Goal: Task Accomplishment & Management: Use online tool/utility

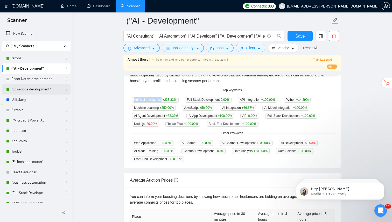
click at [25, 92] on link ""Low-code development"" at bounding box center [35, 89] width 49 height 10
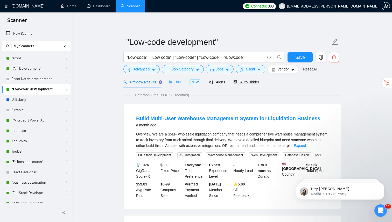
click at [186, 85] on div "Insights NEW" at bounding box center [185, 82] width 32 height 12
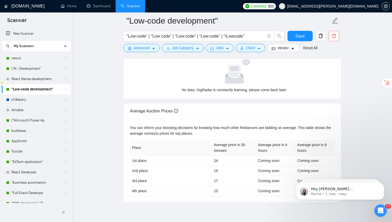
scroll to position [167, 0]
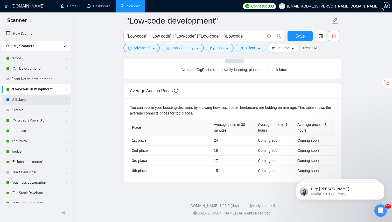
click at [49, 98] on link "UI Bakery" at bounding box center [35, 100] width 49 height 10
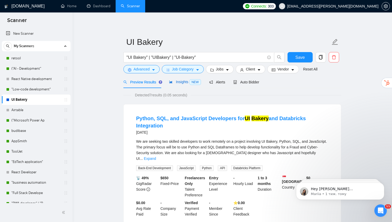
click at [180, 82] on span "Insights NEW" at bounding box center [185, 82] width 32 height 4
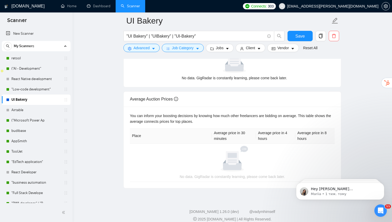
scroll to position [160, 0]
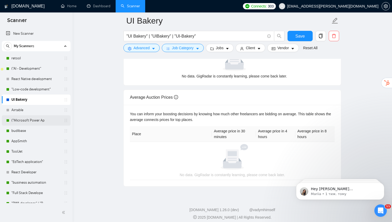
click at [46, 121] on link "("Microsoft Power Ap" at bounding box center [35, 120] width 49 height 10
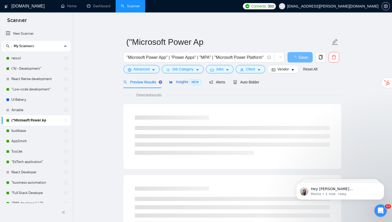
click at [183, 84] on div "Insights NEW" at bounding box center [185, 82] width 32 height 6
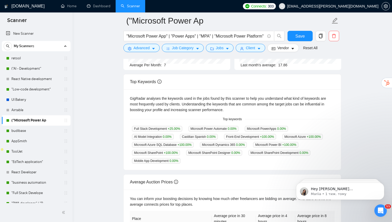
scroll to position [80, 0]
click at [38, 132] on link "budibase" at bounding box center [35, 131] width 49 height 10
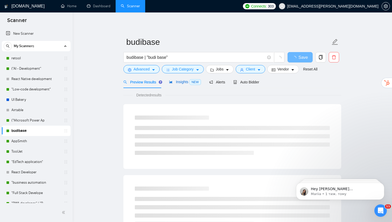
click at [191, 82] on span "NEW" at bounding box center [195, 82] width 11 height 6
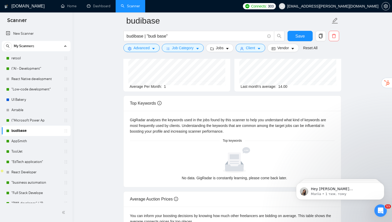
scroll to position [59, 0]
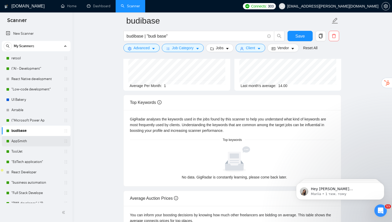
click at [15, 144] on link "AppSmith" at bounding box center [35, 141] width 49 height 10
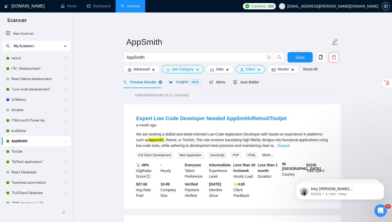
click at [179, 85] on div "Insights NEW" at bounding box center [185, 82] width 32 height 6
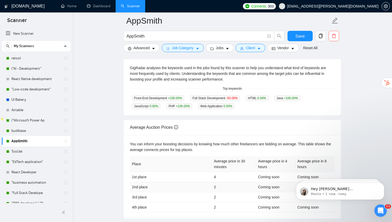
scroll to position [104, 0]
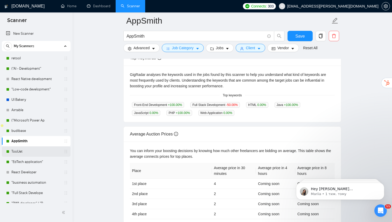
click at [26, 152] on link "ToolJet" at bounding box center [35, 151] width 49 height 10
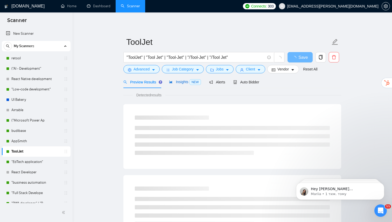
click at [187, 82] on span "Insights NEW" at bounding box center [185, 82] width 32 height 4
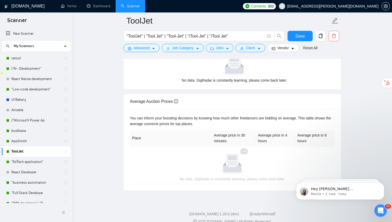
scroll to position [164, 0]
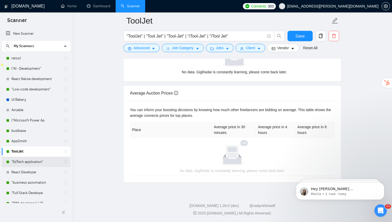
click at [35, 163] on link ""EdTech application"" at bounding box center [35, 162] width 49 height 10
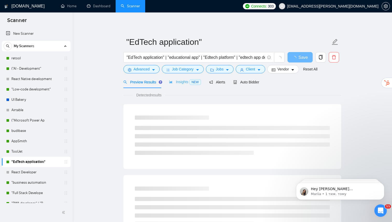
click at [178, 86] on div "Insights NEW" at bounding box center [185, 82] width 32 height 12
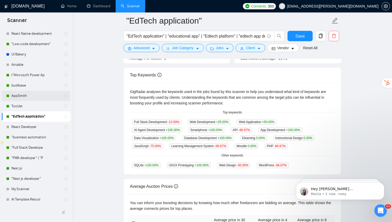
scroll to position [48, 0]
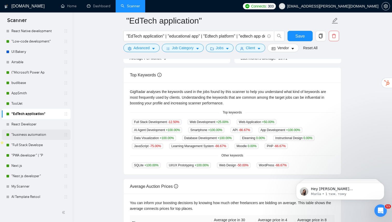
click at [30, 137] on link ""business automation" at bounding box center [35, 135] width 49 height 10
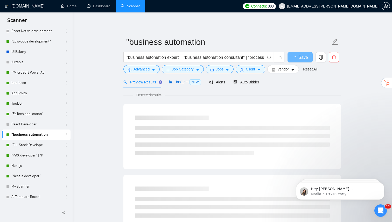
click at [187, 81] on span "Insights NEW" at bounding box center [185, 82] width 32 height 4
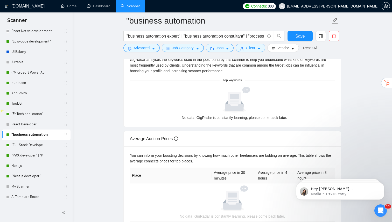
scroll to position [143, 0]
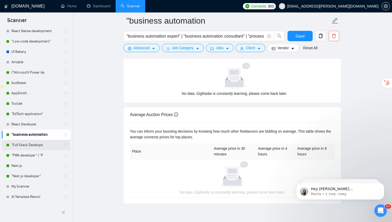
click at [29, 146] on link ""Full Stack Develope" at bounding box center [35, 145] width 49 height 10
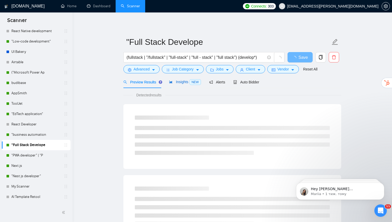
click at [188, 84] on div "Insights NEW" at bounding box center [185, 82] width 32 height 6
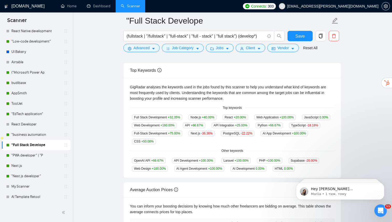
scroll to position [92, 0]
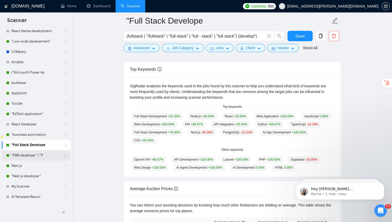
click at [37, 154] on link ""PWA developer" | "P" at bounding box center [35, 155] width 49 height 10
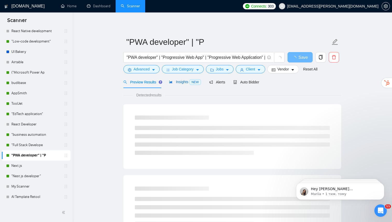
click at [185, 83] on span "Insights NEW" at bounding box center [185, 82] width 32 height 4
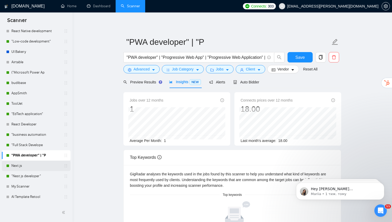
click at [35, 164] on link "Next.js" at bounding box center [35, 166] width 49 height 10
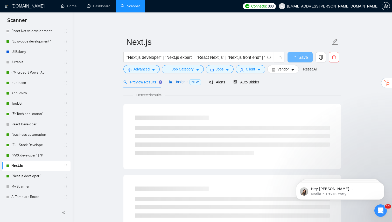
click at [186, 83] on span "Insights NEW" at bounding box center [185, 82] width 32 height 4
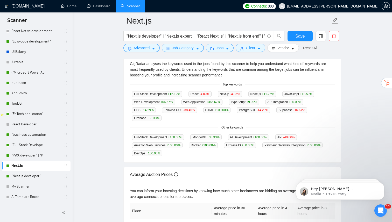
scroll to position [115, 0]
click at [20, 177] on link ""Nest js developer"" at bounding box center [35, 176] width 49 height 10
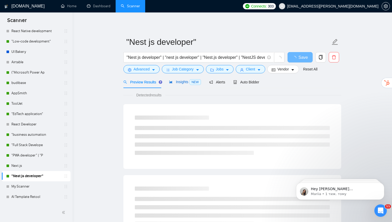
click at [176, 83] on span "Insights NEW" at bounding box center [185, 82] width 32 height 4
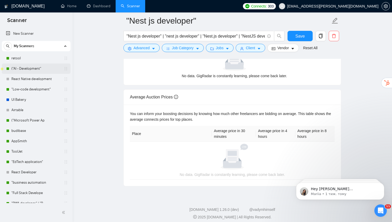
click at [44, 70] on link "("AI - Development"" at bounding box center [35, 69] width 49 height 10
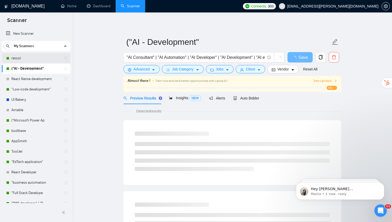
click at [39, 59] on link "retool" at bounding box center [35, 58] width 49 height 10
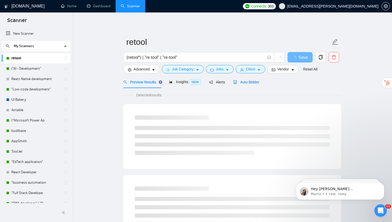
click at [250, 82] on span "Auto Bidder" at bounding box center [246, 82] width 26 height 4
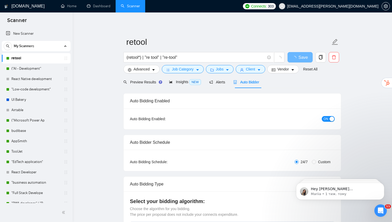
checkbox input "true"
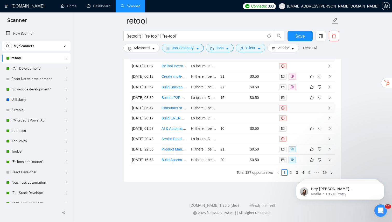
scroll to position [1199, 0]
click at [44, 68] on link "("AI - Development"" at bounding box center [35, 69] width 49 height 10
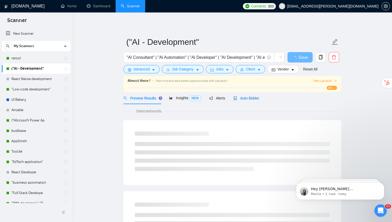
click at [246, 100] on div "Auto Bidder" at bounding box center [246, 98] width 26 height 6
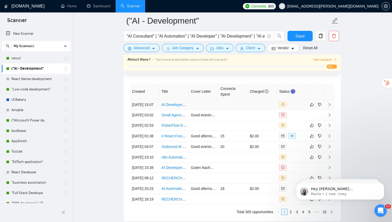
scroll to position [1329, 0]
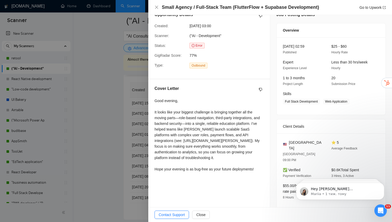
scroll to position [48, 0]
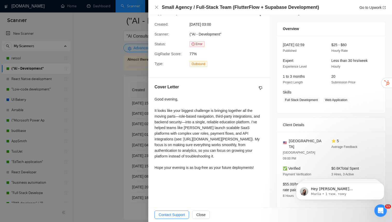
drag, startPoint x: 155, startPoint y: 99, endPoint x: 264, endPoint y: 168, distance: 128.7
click at [264, 168] on div "Cover Letter Good evening, It looks like your biggest challenge is bringing tog…" at bounding box center [209, 128] width 122 height 101
copy div "Good evening, It looks like your biggest challenge is bringing together all the…"
click at [117, 108] on div at bounding box center [196, 111] width 392 height 222
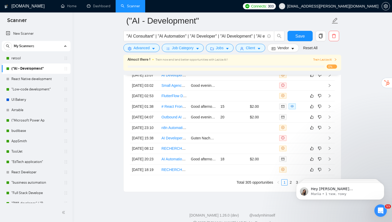
scroll to position [1365, 0]
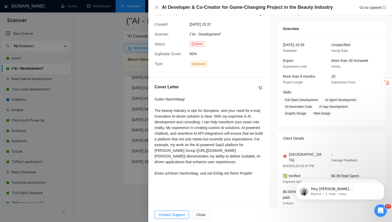
drag, startPoint x: 155, startPoint y: 99, endPoint x: 261, endPoint y: 175, distance: 130.4
click at [261, 175] on div "Guten Nachmittag! The beauty industry is ripe for disruption, and your need for…" at bounding box center [209, 136] width 109 height 80
copy div "Guten Nachmittag! The beauty industry is ripe for disruption, and your need for…"
click at [109, 110] on div at bounding box center [196, 111] width 392 height 222
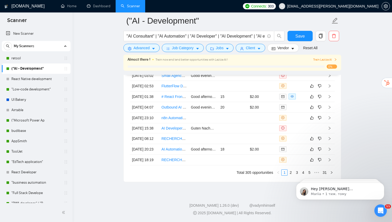
scroll to position [1417, 0]
click at [291, 176] on iframe at bounding box center [340, 190] width 104 height 36
click at [289, 176] on link "2" at bounding box center [291, 173] width 6 height 6
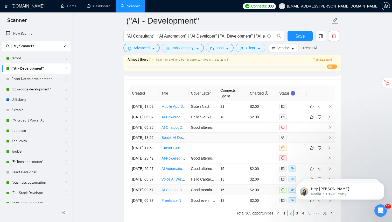
scroll to position [1325, 0]
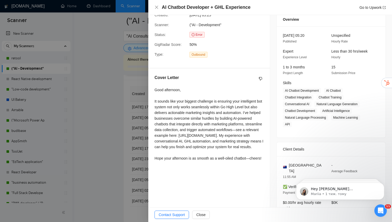
scroll to position [63, 0]
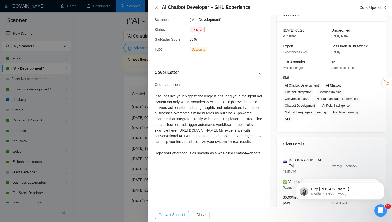
drag, startPoint x: 154, startPoint y: 84, endPoint x: 173, endPoint y: 172, distance: 89.8
click at [173, 164] on div "Cover Letter Good afternoon, It sounds like your biggest challenge is ensuring …" at bounding box center [209, 113] width 122 height 101
copy div "Good afternoon, It sounds like your biggest challenge is ensuring your intellig…"
click at [110, 123] on div at bounding box center [196, 111] width 392 height 222
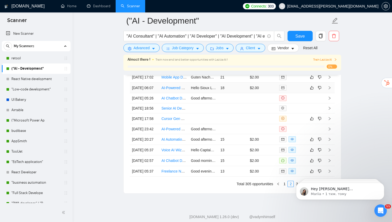
scroll to position [1359, 0]
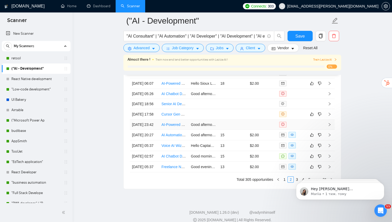
click at [185, 127] on link "AI-Powered Developer for Rapid SaaS Tool Creation ([DOMAIN_NAME])" at bounding box center [220, 125] width 117 height 4
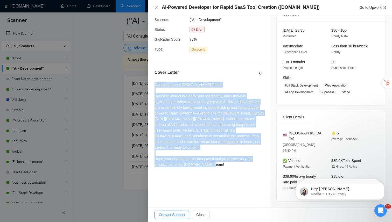
drag, startPoint x: 153, startPoint y: 85, endPoint x: 219, endPoint y: 169, distance: 107.1
click at [220, 169] on div "Cover Letter Good afternoon, [DOMAIN_NAME] Team, Speed to market is clearly you…" at bounding box center [209, 119] width 122 height 113
copy div "Good afternoon, [DOMAIN_NAME] Team, Speed to market is clearly your top priorit…"
click at [103, 108] on div at bounding box center [196, 111] width 392 height 222
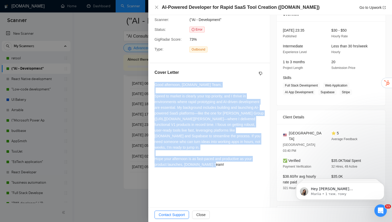
click at [104, 109] on div at bounding box center [196, 111] width 392 height 222
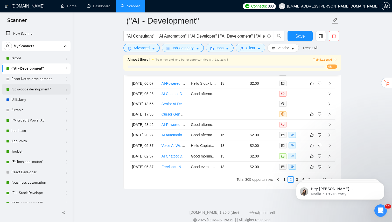
click at [27, 90] on link ""Low-code development"" at bounding box center [35, 89] width 49 height 10
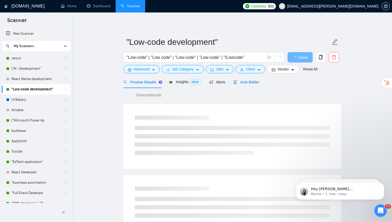
click at [237, 83] on icon "robot" at bounding box center [235, 82] width 4 height 4
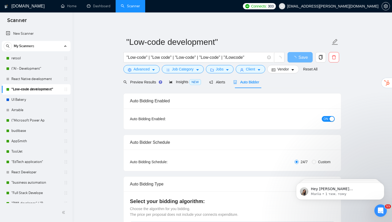
radio input "false"
radio input "true"
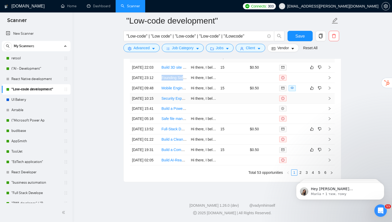
scroll to position [1148, 0]
click at [30, 122] on link "("Microsoft Power Ap" at bounding box center [35, 120] width 49 height 10
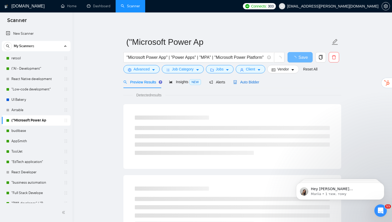
click at [245, 81] on span "Auto Bidder" at bounding box center [246, 82] width 26 height 4
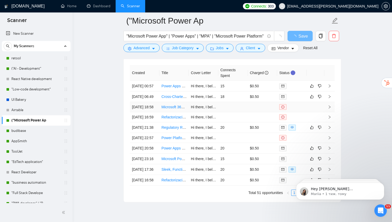
scroll to position [1015, 0]
click at [19, 132] on link "budibase" at bounding box center [35, 131] width 49 height 10
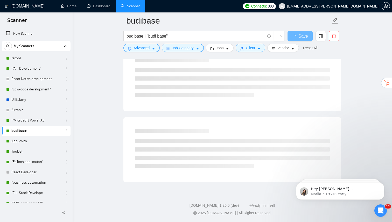
scroll to position [614, 0]
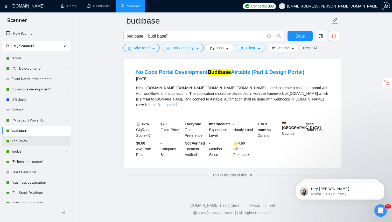
click at [30, 142] on link "AppSmith" at bounding box center [35, 141] width 49 height 10
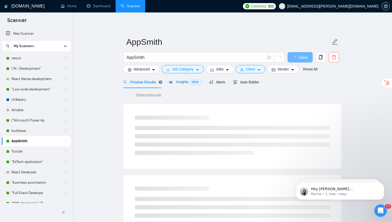
click at [183, 84] on span "Insights NEW" at bounding box center [185, 82] width 32 height 4
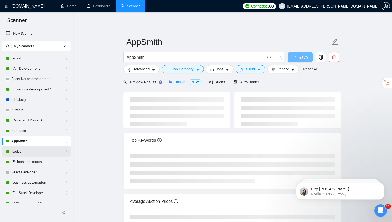
click at [32, 151] on link "ToolJet" at bounding box center [35, 151] width 49 height 10
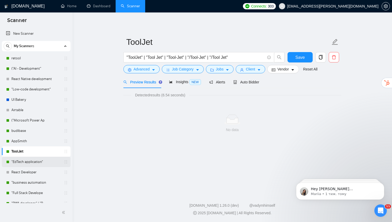
click at [33, 163] on link ""EdTech application"" at bounding box center [35, 162] width 49 height 10
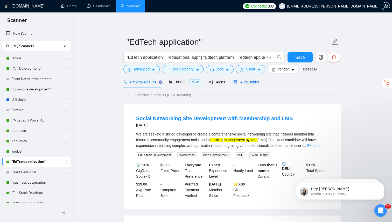
click at [235, 83] on icon "robot" at bounding box center [235, 82] width 3 height 4
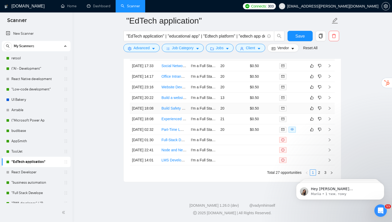
scroll to position [1098, 0]
click at [316, 204] on body "Hey [PERSON_NAME][EMAIL_ADDRESS][DOMAIN_NAME], Looks like your Upwork agency Ak…" at bounding box center [340, 190] width 100 height 32
click at [316, 173] on html "Hey [PERSON_NAME][EMAIL_ADDRESS][DOMAIN_NAME], Looks like your Upwork agency Ak…" at bounding box center [340, 190] width 104 height 36
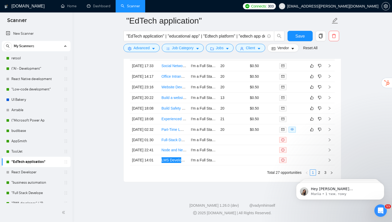
click at [316, 173] on html "Hey [PERSON_NAME][EMAIL_ADDRESS][DOMAIN_NAME], Looks like your Upwork agency Ak…" at bounding box center [340, 190] width 104 height 36
click at [329, 174] on body "Hey [PERSON_NAME][EMAIL_ADDRESS][DOMAIN_NAME], Looks like your Upwork agency Ak…" at bounding box center [340, 190] width 100 height 32
click at [274, 176] on li "Total 27 opportunities" at bounding box center [284, 173] width 34 height 6
click at [316, 173] on html "Hey [PERSON_NAME][EMAIL_ADDRESS][DOMAIN_NAME], Looks like your Upwork agency Ak…" at bounding box center [340, 190] width 104 height 36
click at [329, 173] on html "Hey [PERSON_NAME][EMAIL_ADDRESS][DOMAIN_NAME], Looks like your Upwork agency Ak…" at bounding box center [340, 190] width 104 height 36
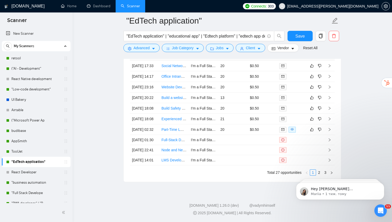
click at [329, 173] on html "Hey [PERSON_NAME][EMAIL_ADDRESS][DOMAIN_NAME], Looks like your Upwork agency Ak…" at bounding box center [340, 190] width 104 height 36
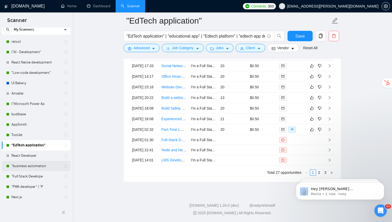
scroll to position [20, 0]
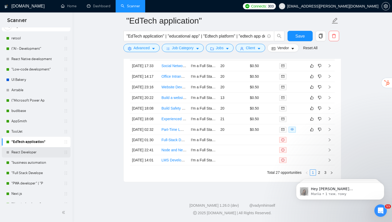
click at [33, 153] on link "React Developer" at bounding box center [35, 152] width 49 height 10
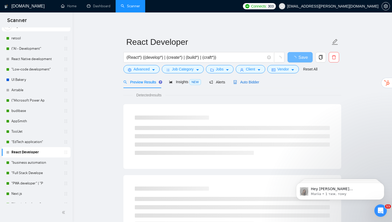
click at [245, 83] on span "Auto Bidder" at bounding box center [246, 82] width 26 height 4
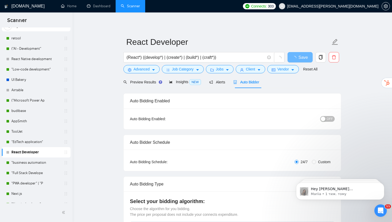
radio input "false"
radio input "true"
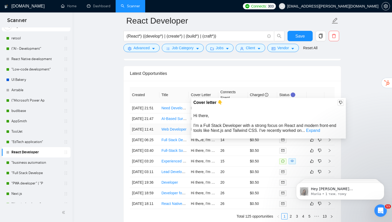
scroll to position [1099, 0]
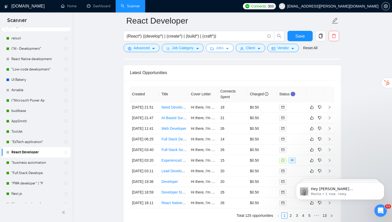
click at [223, 51] on span "Jobs" at bounding box center [220, 48] width 8 height 6
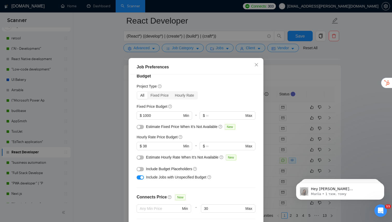
scroll to position [10, 0]
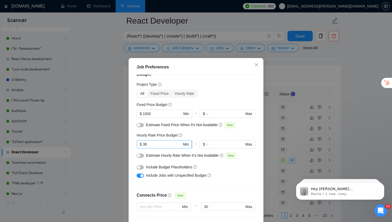
click at [155, 145] on input "38" at bounding box center [162, 145] width 39 height 6
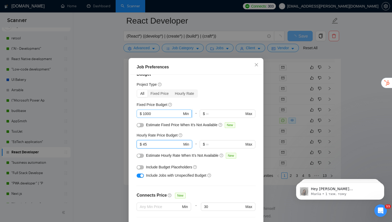
type input "45"
click at [155, 116] on input "1000" at bounding box center [162, 114] width 39 height 6
click at [161, 114] on input "1000" at bounding box center [162, 114] width 39 height 6
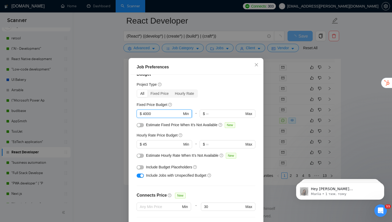
click at [162, 116] on input "4000" at bounding box center [162, 114] width 39 height 6
type input "5"
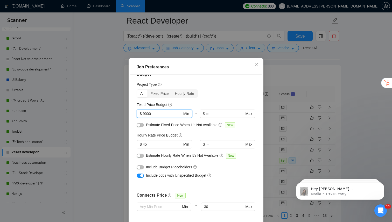
type input "9000"
click at [191, 127] on div "Estimate Fixed Price When It’s Not Available New" at bounding box center [198, 125] width 104 height 6
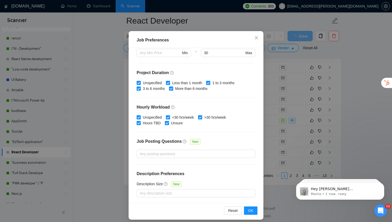
scroll to position [31, 0]
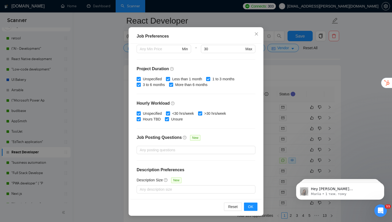
click at [170, 79] on input "Less than 1 month" at bounding box center [168, 79] width 4 height 4
checkbox input "false"
click at [139, 112] on input "Unspecified" at bounding box center [139, 113] width 4 height 4
checkbox input "false"
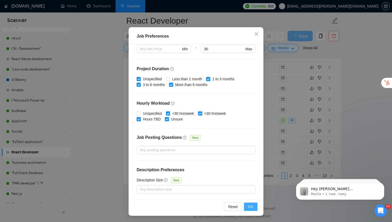
click at [251, 208] on span "OK" at bounding box center [250, 207] width 5 height 6
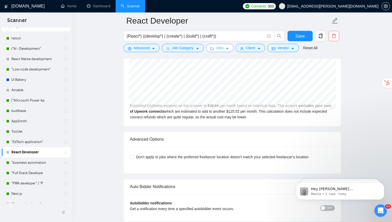
scroll to position [962, 0]
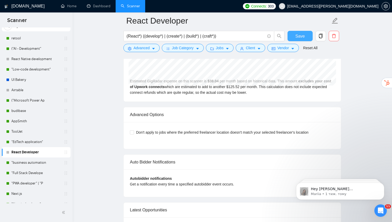
click at [300, 38] on span "Save" at bounding box center [299, 36] width 9 height 6
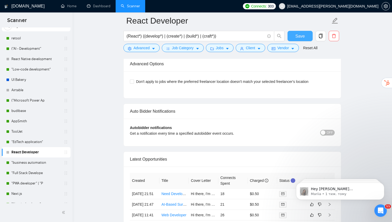
scroll to position [1032, 0]
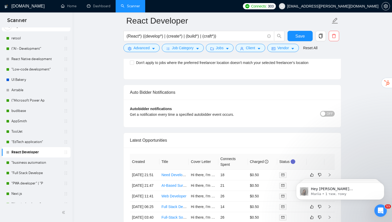
click at [326, 114] on button "OFF" at bounding box center [327, 114] width 15 height 6
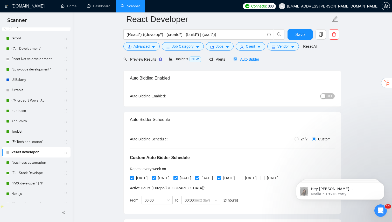
scroll to position [19, 0]
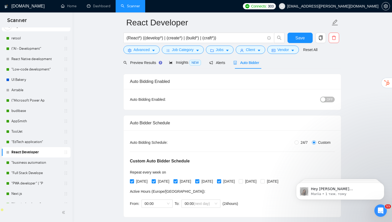
click at [329, 100] on span "OFF" at bounding box center [330, 100] width 6 height 6
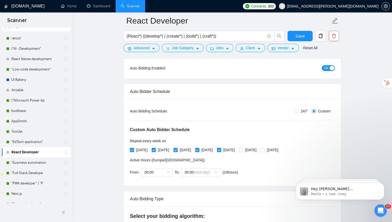
scroll to position [55, 0]
click at [298, 35] on span "Save" at bounding box center [299, 36] width 9 height 6
click at [39, 165] on link ""business automation" at bounding box center [35, 163] width 49 height 10
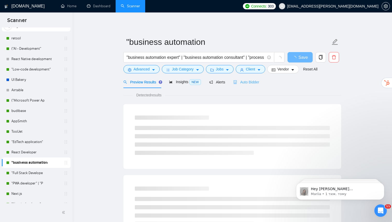
click at [239, 85] on div "Auto Bidder" at bounding box center [246, 82] width 26 height 12
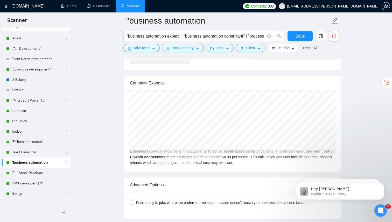
scroll to position [892, 0]
click at [43, 173] on link ""Full Stack Develope" at bounding box center [35, 173] width 49 height 10
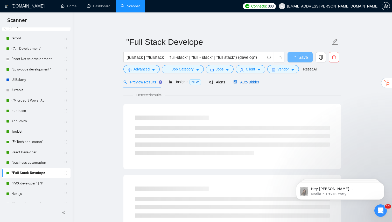
click at [245, 81] on span "Auto Bidder" at bounding box center [246, 82] width 26 height 4
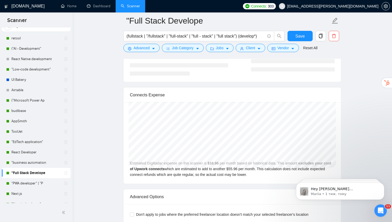
scroll to position [880, 0]
click at [37, 185] on link ""PWA developer" | "P" at bounding box center [35, 183] width 49 height 10
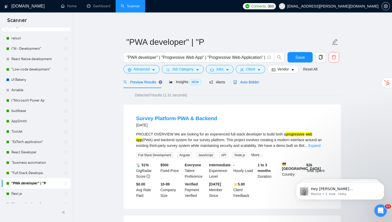
click at [250, 81] on span "Auto Bidder" at bounding box center [246, 82] width 26 height 4
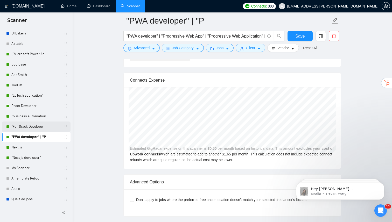
scroll to position [68, 0]
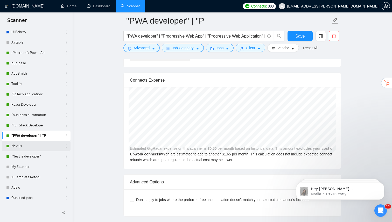
click at [31, 145] on link "Next.js" at bounding box center [35, 146] width 49 height 10
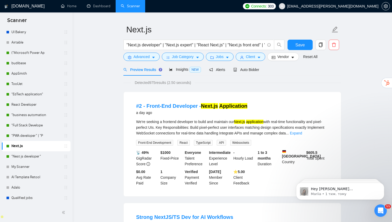
scroll to position [12, 0]
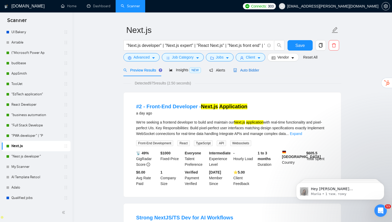
click at [246, 71] on span "Auto Bidder" at bounding box center [246, 70] width 26 height 4
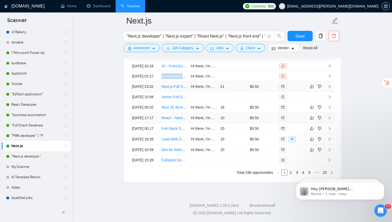
scroll to position [1075, 0]
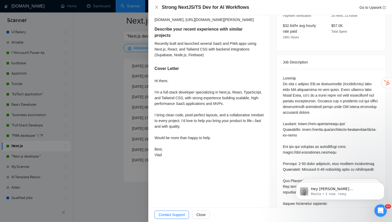
scroll to position [209, 0]
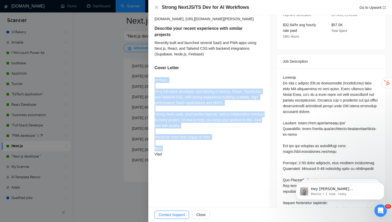
drag, startPoint x: 155, startPoint y: 80, endPoint x: 171, endPoint y: 146, distance: 67.8
click at [171, 146] on div "Hi there, I'm a full-stack developer specializing in Next.js, React, TypeScript…" at bounding box center [209, 117] width 109 height 80
click at [176, 151] on div "Hi there, I'm a full-stack developer specializing in Next.js, React, TypeScript…" at bounding box center [209, 117] width 109 height 80
drag, startPoint x: 154, startPoint y: 80, endPoint x: 163, endPoint y: 157, distance: 78.3
click at [163, 157] on div "What hours are you typically available on Slack and similar? let's discuss in D…" at bounding box center [209, 42] width 122 height 248
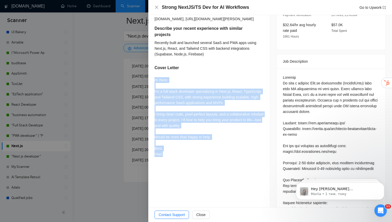
copy div "Hi there, I'm a full-stack developer specializing in Next.js, React, TypeScript…"
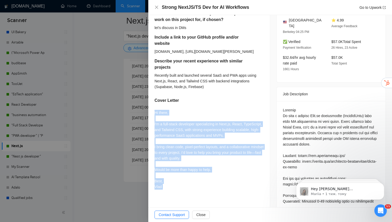
scroll to position [176, 0]
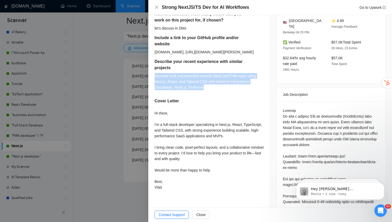
drag, startPoint x: 155, startPoint y: 75, endPoint x: 212, endPoint y: 90, distance: 58.4
click at [212, 90] on div "Recently built and launched several SaaS and PWA apps using Next.js, React, and…" at bounding box center [209, 81] width 109 height 17
copy div "Recently built and launched several SaaS and PWA apps using Next.js, React, and…"
click at [80, 122] on div at bounding box center [196, 111] width 392 height 222
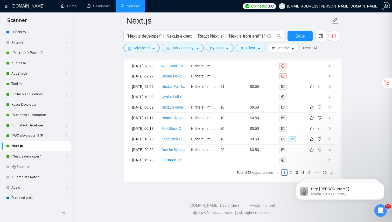
click at [86, 116] on div at bounding box center [196, 111] width 392 height 222
